Goal: Download file/media

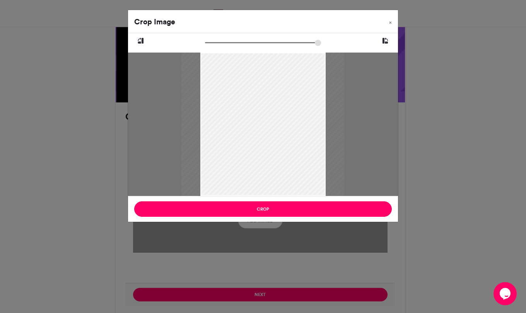
click at [277, 207] on button "Crop" at bounding box center [263, 209] width 258 height 15
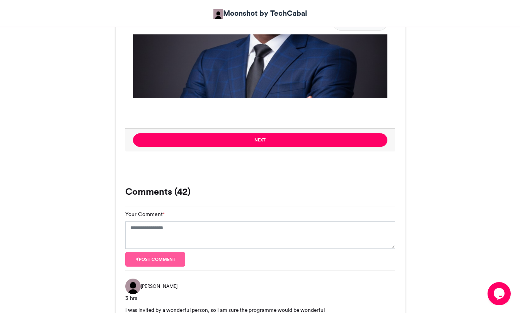
scroll to position [580, 0]
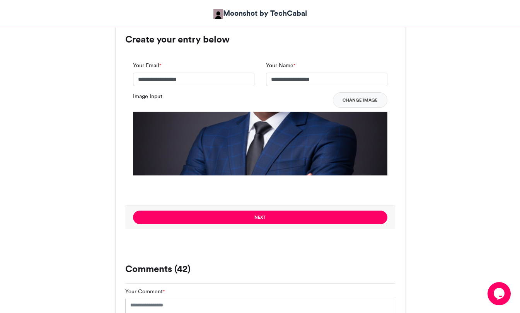
click at [346, 214] on button "Next" at bounding box center [260, 218] width 255 height 14
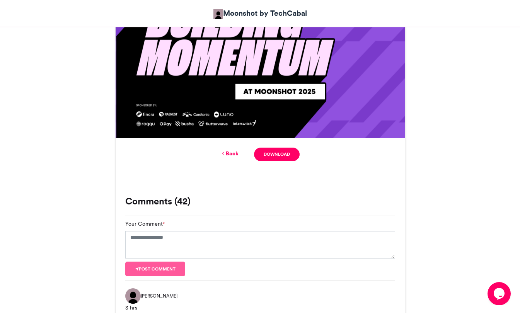
scroll to position [387, 0]
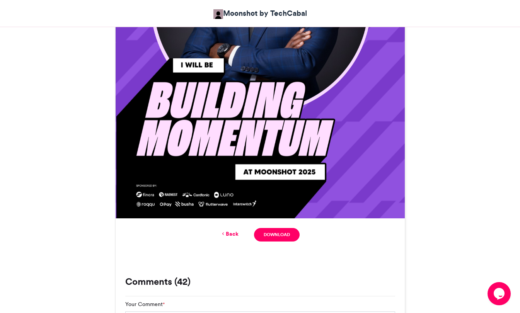
click at [294, 235] on link "Download" at bounding box center [276, 235] width 45 height 14
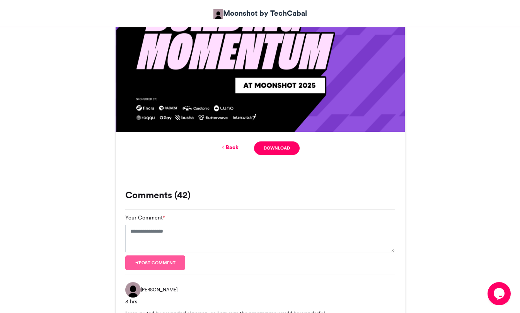
scroll to position [464, 0]
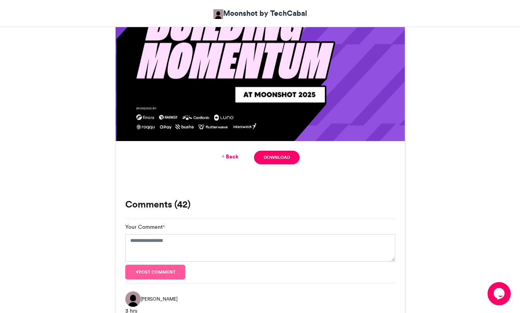
click at [232, 159] on link "Back" at bounding box center [229, 157] width 18 height 8
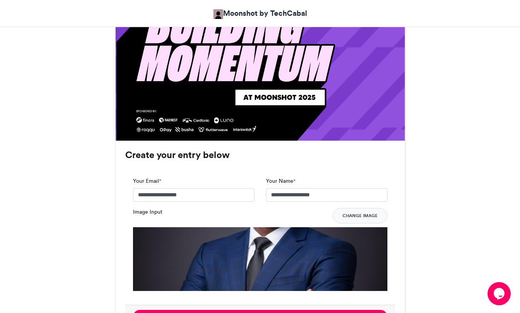
scroll to position [474, 0]
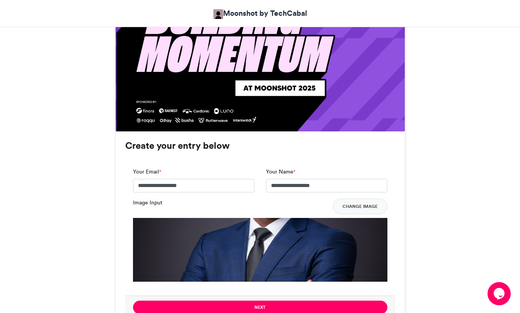
click at [366, 204] on button "Change Image" at bounding box center [360, 206] width 55 height 15
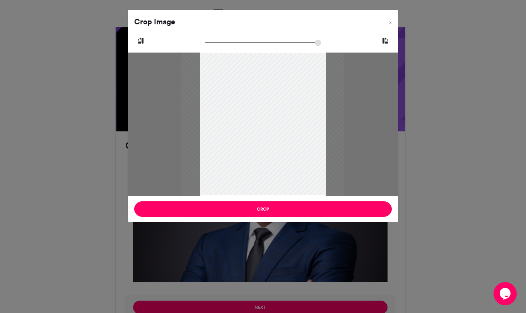
click at [210, 43] on input "zoom" at bounding box center [263, 42] width 116 height 7
click at [213, 43] on input "zoom" at bounding box center [263, 42] width 116 height 7
drag, startPoint x: 213, startPoint y: 43, endPoint x: 221, endPoint y: 45, distance: 8.4
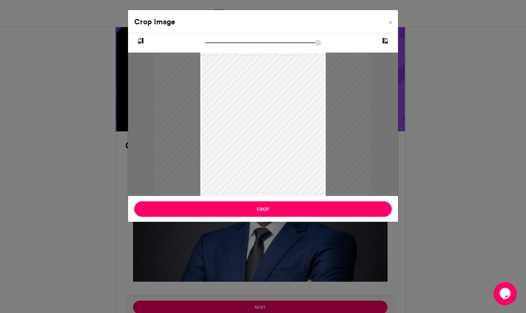
click at [221, 45] on input "zoom" at bounding box center [263, 42] width 116 height 7
drag, startPoint x: 270, startPoint y: 89, endPoint x: 222, endPoint y: 73, distance: 51.0
click at [274, 119] on div at bounding box center [267, 147] width 217 height 191
drag, startPoint x: 220, startPoint y: 41, endPoint x: 241, endPoint y: 48, distance: 22.1
click at [241, 46] on input "zoom" at bounding box center [263, 42] width 116 height 7
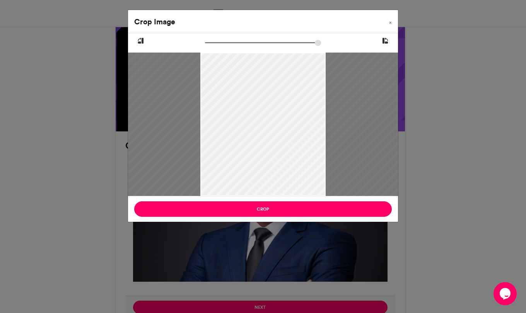
click at [241, 48] on div at bounding box center [263, 40] width 270 height 15
drag, startPoint x: 241, startPoint y: 48, endPoint x: 267, endPoint y: 81, distance: 42.1
click at [241, 48] on div at bounding box center [263, 40] width 270 height 15
drag, startPoint x: 267, startPoint y: 89, endPoint x: 239, endPoint y: 74, distance: 31.0
click at [261, 109] on div at bounding box center [261, 180] width 302 height 266
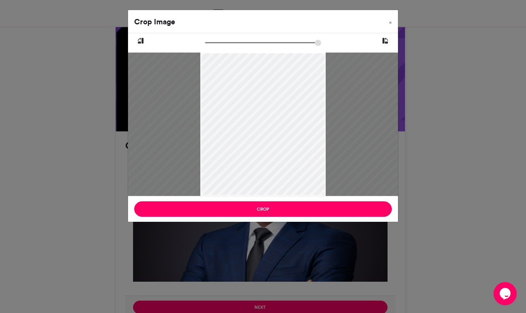
click at [238, 44] on input "zoom" at bounding box center [263, 42] width 116 height 7
drag, startPoint x: 238, startPoint y: 44, endPoint x: 224, endPoint y: 43, distance: 14.0
click at [224, 43] on input "zoom" at bounding box center [263, 42] width 116 height 7
drag, startPoint x: 253, startPoint y: 78, endPoint x: 244, endPoint y: 48, distance: 30.9
click at [253, 76] on div at bounding box center [262, 148] width 231 height 204
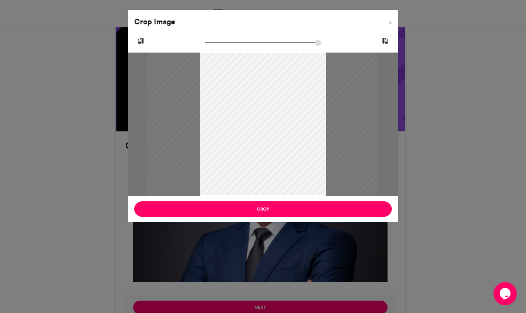
click at [224, 44] on input "zoom" at bounding box center [263, 42] width 116 height 7
click at [224, 43] on input "zoom" at bounding box center [263, 42] width 116 height 7
drag, startPoint x: 224, startPoint y: 41, endPoint x: 220, endPoint y: 40, distance: 3.9
click at [220, 40] on input "zoom" at bounding box center [263, 42] width 116 height 7
click at [249, 112] on div at bounding box center [262, 143] width 212 height 187
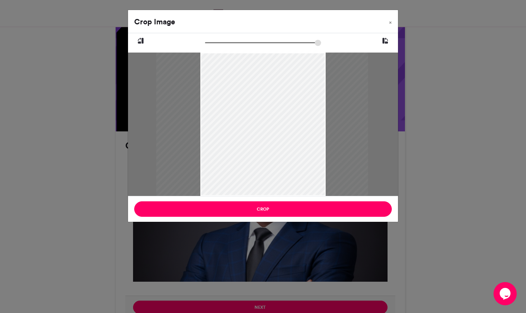
click at [218, 42] on input "zoom" at bounding box center [263, 42] width 116 height 7
click at [217, 42] on input "zoom" at bounding box center [263, 42] width 116 height 7
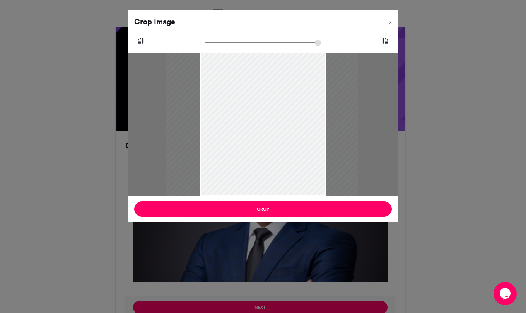
click at [215, 42] on input "zoom" at bounding box center [263, 42] width 116 height 7
click at [262, 110] on div at bounding box center [263, 134] width 192 height 169
click at [214, 41] on input "zoom" at bounding box center [263, 42] width 116 height 7
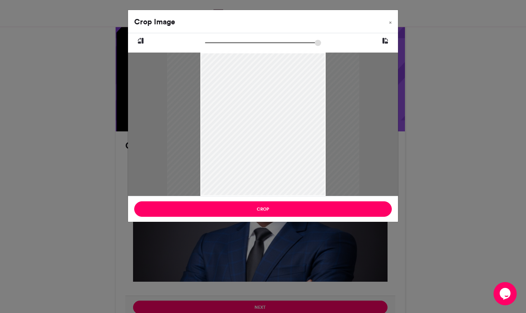
click at [212, 42] on input "zoom" at bounding box center [263, 42] width 116 height 7
click at [212, 43] on input "zoom" at bounding box center [263, 42] width 116 height 7
click at [253, 92] on div at bounding box center [264, 131] width 178 height 157
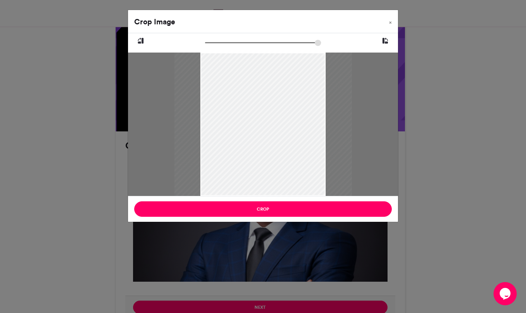
click at [213, 42] on input "zoom" at bounding box center [263, 42] width 116 height 7
type input "******"
click at [214, 44] on input "zoom" at bounding box center [263, 42] width 116 height 7
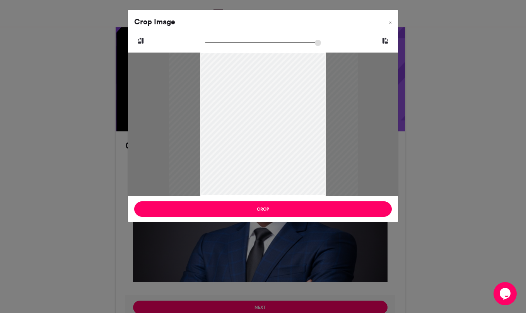
click at [247, 82] on div at bounding box center [263, 133] width 189 height 167
click at [246, 82] on div at bounding box center [263, 133] width 189 height 167
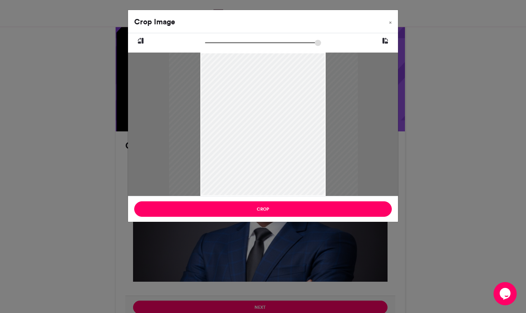
click at [246, 82] on div at bounding box center [263, 133] width 189 height 167
click at [284, 205] on button "Crop" at bounding box center [263, 209] width 258 height 15
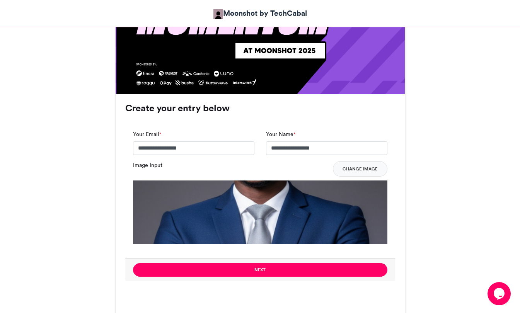
scroll to position [629, 0]
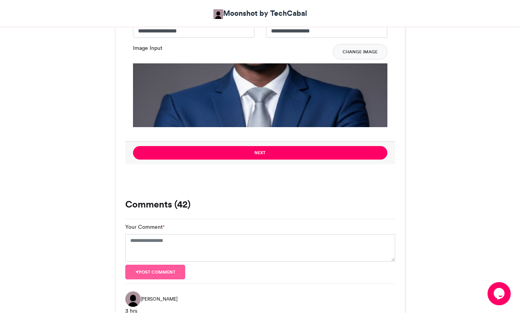
click at [291, 156] on button "Next" at bounding box center [260, 153] width 255 height 14
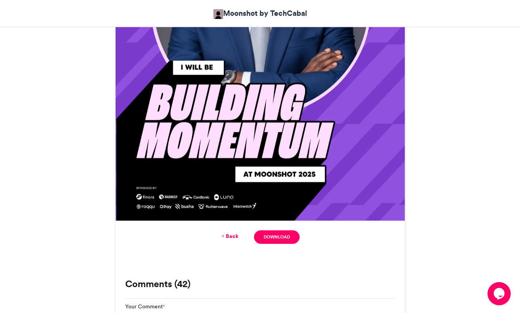
scroll to position [387, 0]
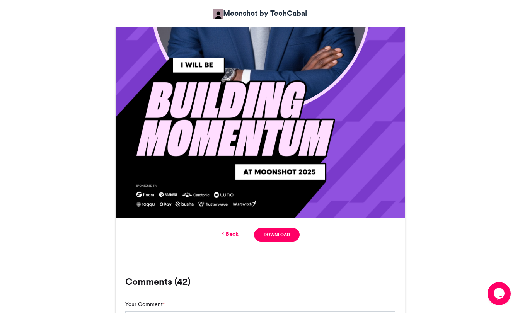
click at [288, 229] on link "Download" at bounding box center [276, 235] width 45 height 14
click at [226, 229] on div "Back Download" at bounding box center [260, 235] width 270 height 14
click at [226, 230] on div "Back Download" at bounding box center [260, 235] width 270 height 14
click at [231, 236] on link "Back" at bounding box center [229, 234] width 18 height 8
click at [0, 0] on button "Next" at bounding box center [0, 0] width 0 height 0
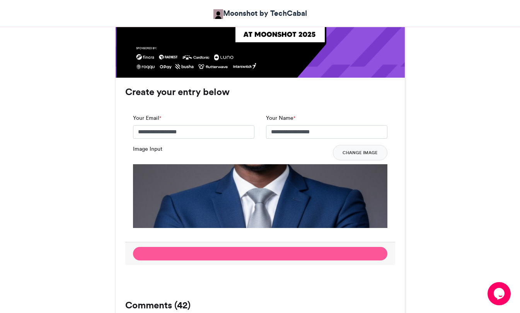
scroll to position [513, 0]
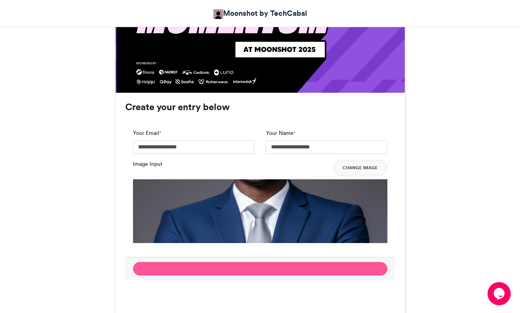
click at [366, 164] on div "Moonshot by Techcabal 2025 Moonshot by TechCabal [DATE] 5457 Views" at bounding box center [260, 267] width 290 height 1311
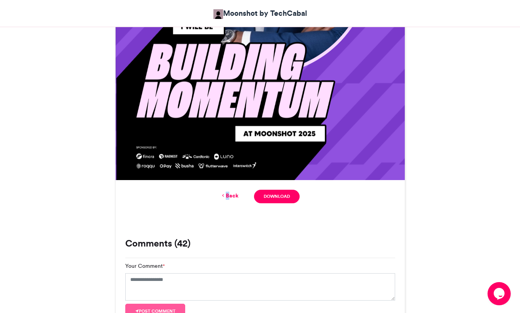
scroll to position [426, 0]
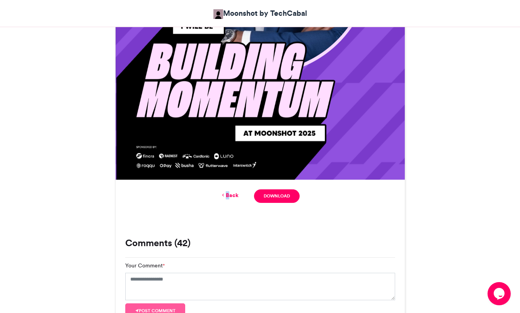
click at [230, 190] on div "Back Download" at bounding box center [260, 197] width 270 height 14
click at [230, 197] on link "Back" at bounding box center [229, 195] width 18 height 8
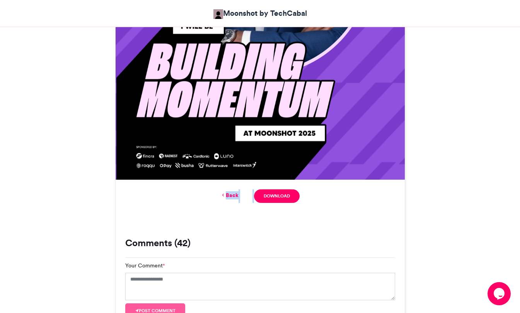
scroll to position [590, 0]
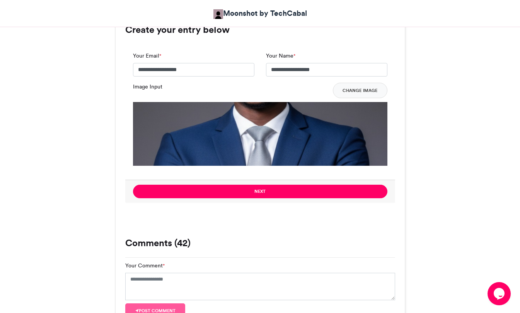
click at [370, 92] on button "Change Image" at bounding box center [360, 90] width 55 height 15
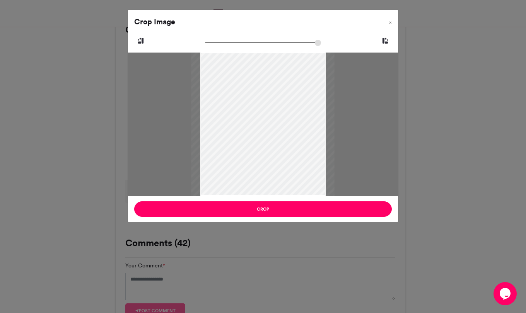
click at [294, 211] on button "Crop" at bounding box center [263, 209] width 258 height 15
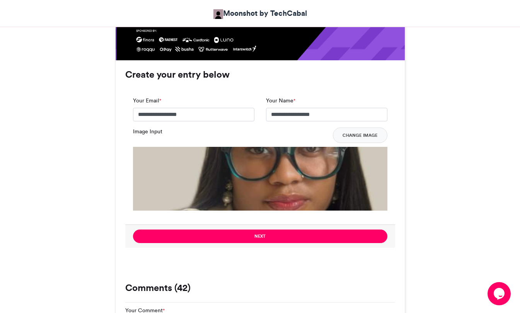
scroll to position [629, 0]
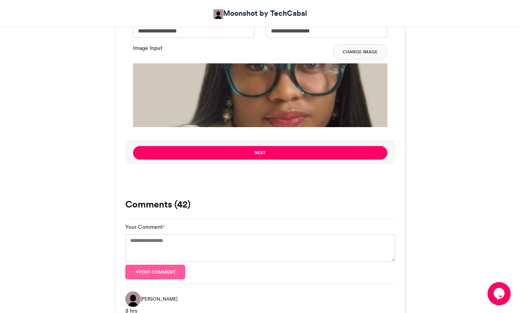
click at [279, 155] on button "Next" at bounding box center [260, 153] width 255 height 14
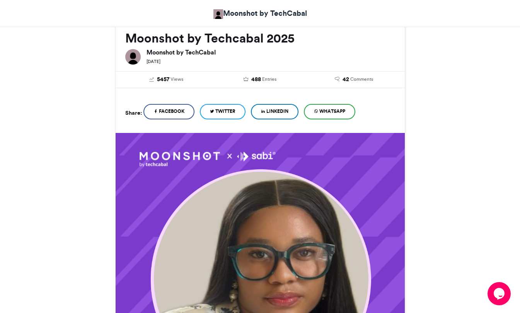
scroll to position [464, 0]
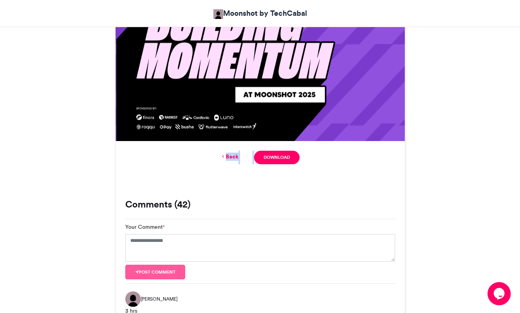
click at [272, 158] on link "Download" at bounding box center [276, 158] width 45 height 14
